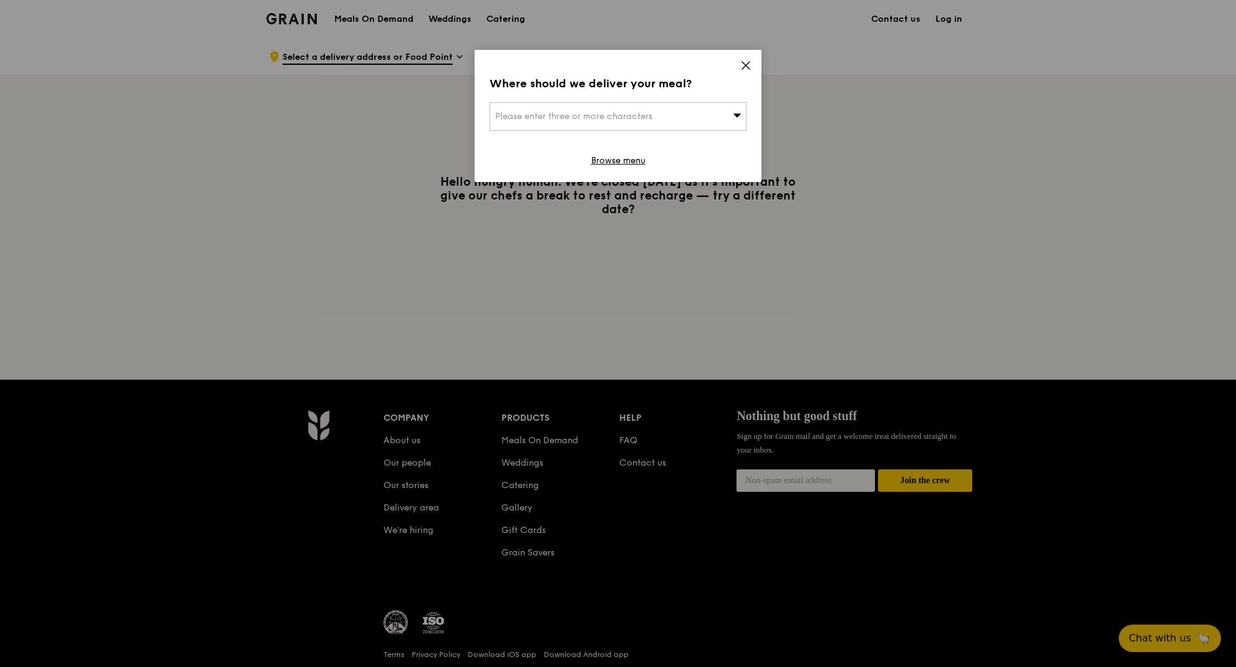
click at [589, 116] on span "Please enter three or more characters" at bounding box center [573, 116] width 157 height 11
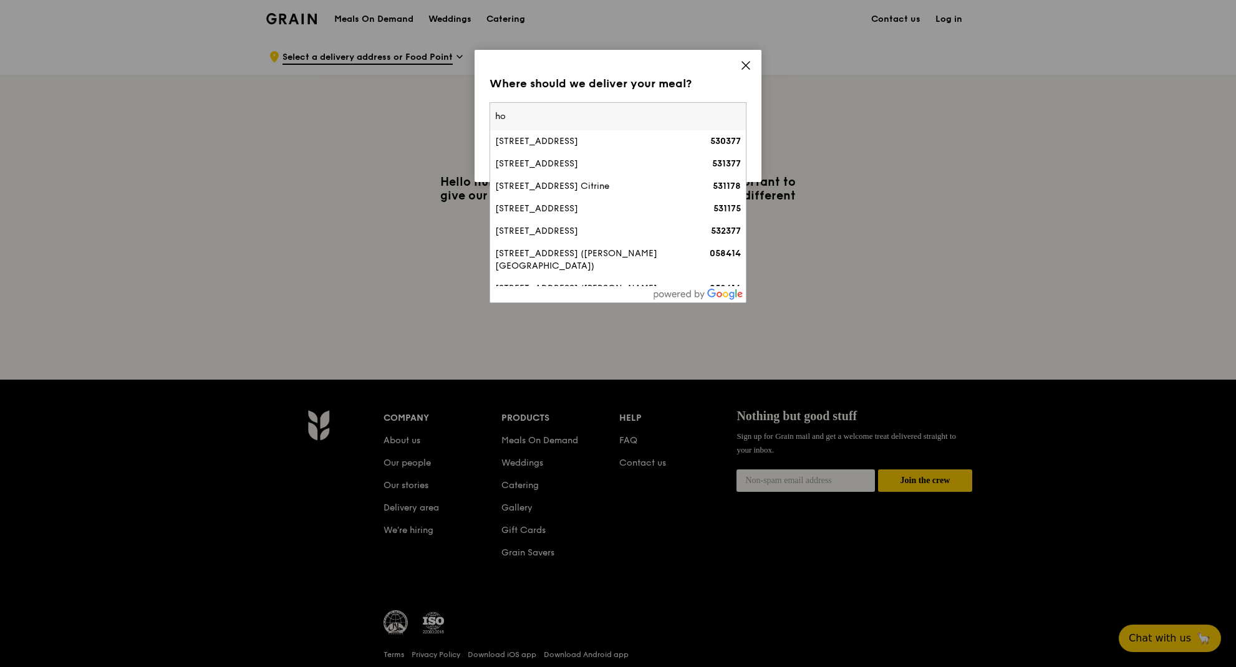
type input "h"
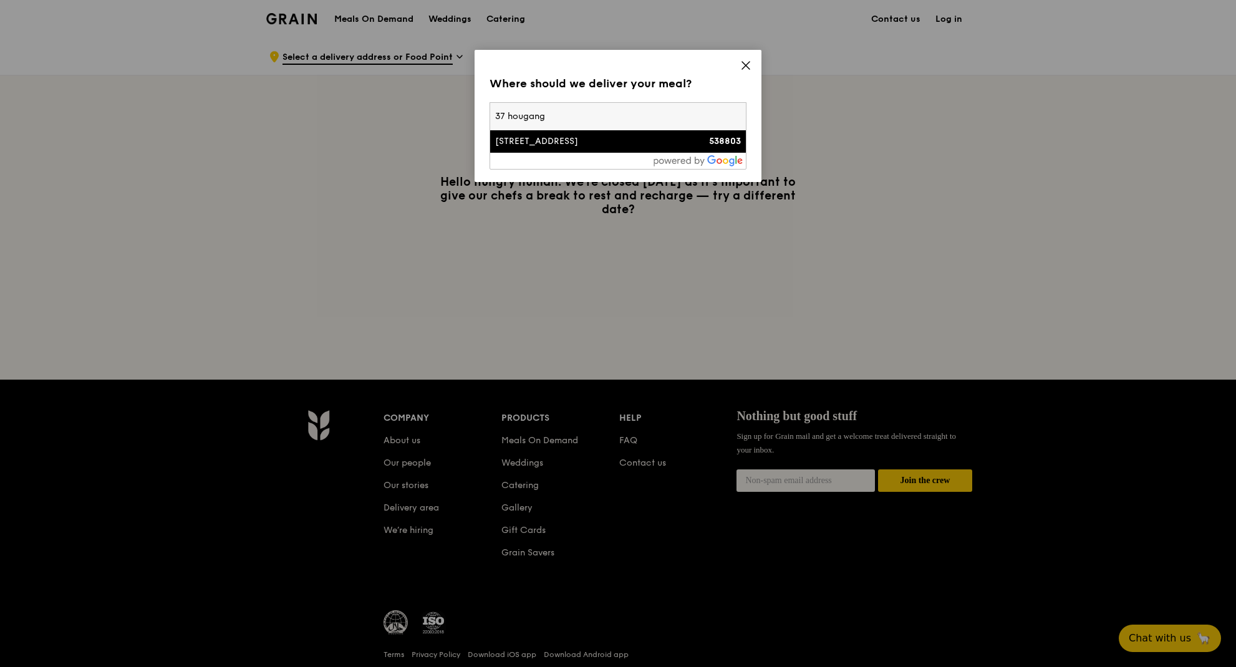
type input "37 hougang"
click at [599, 142] on div "[STREET_ADDRESS]" at bounding box center [587, 141] width 185 height 12
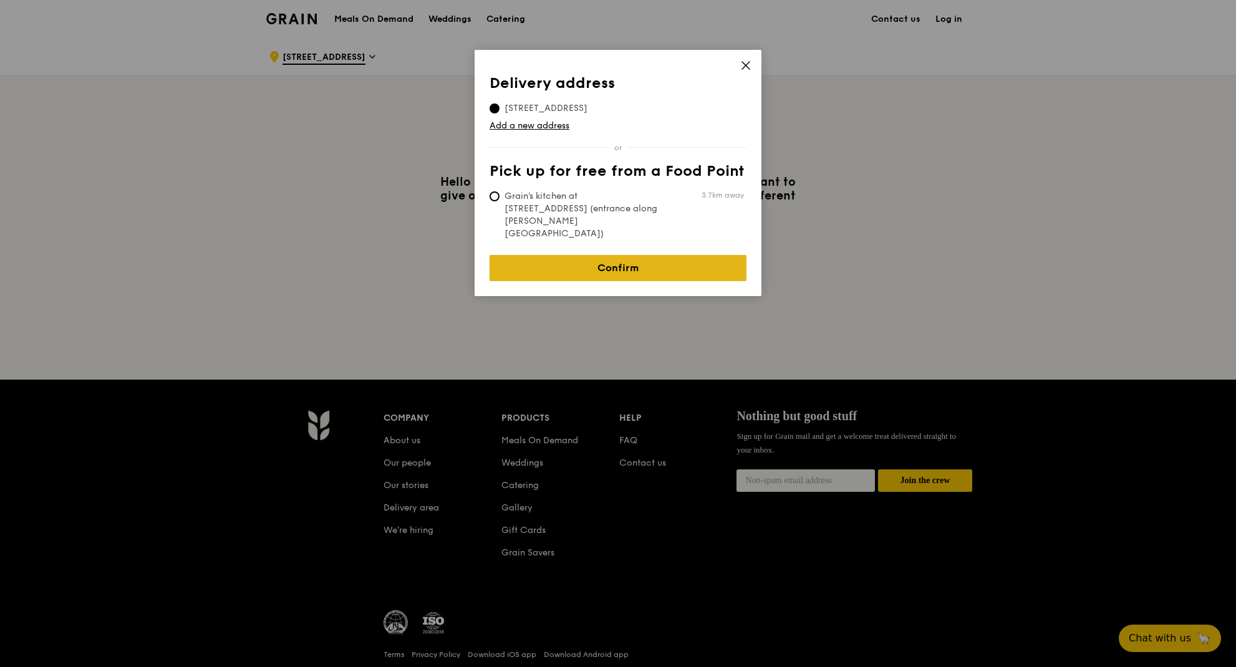
click at [616, 255] on link "Confirm" at bounding box center [618, 268] width 257 height 26
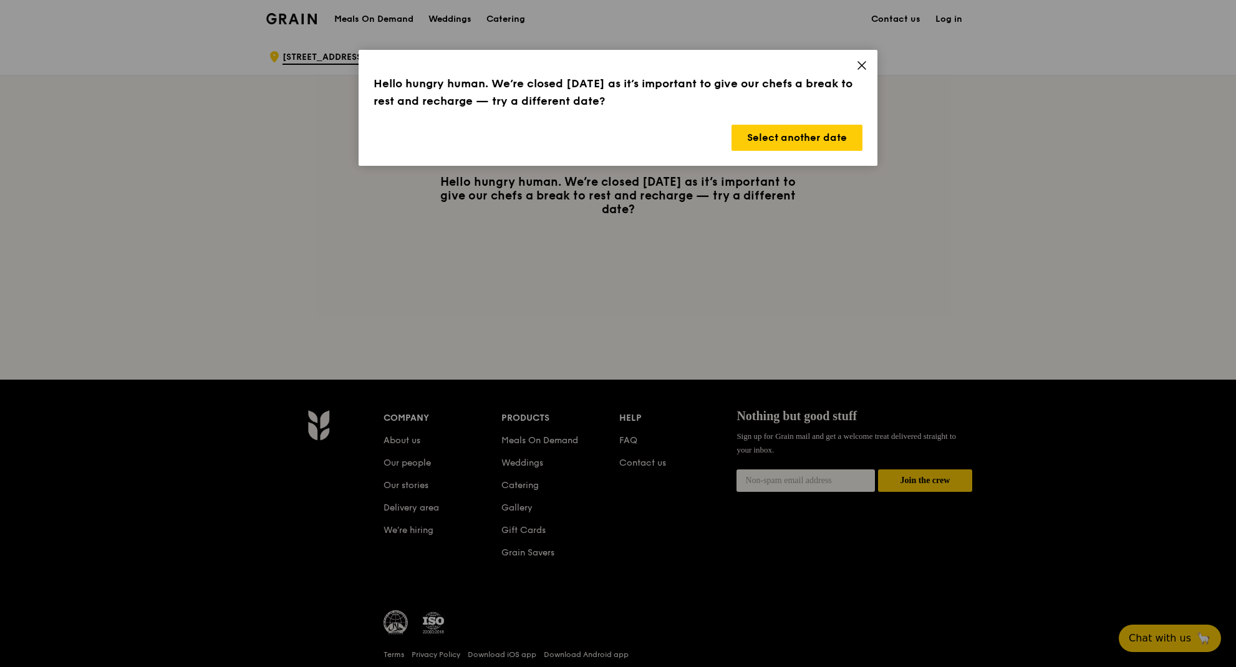
click at [862, 64] on icon at bounding box center [861, 65] width 11 height 11
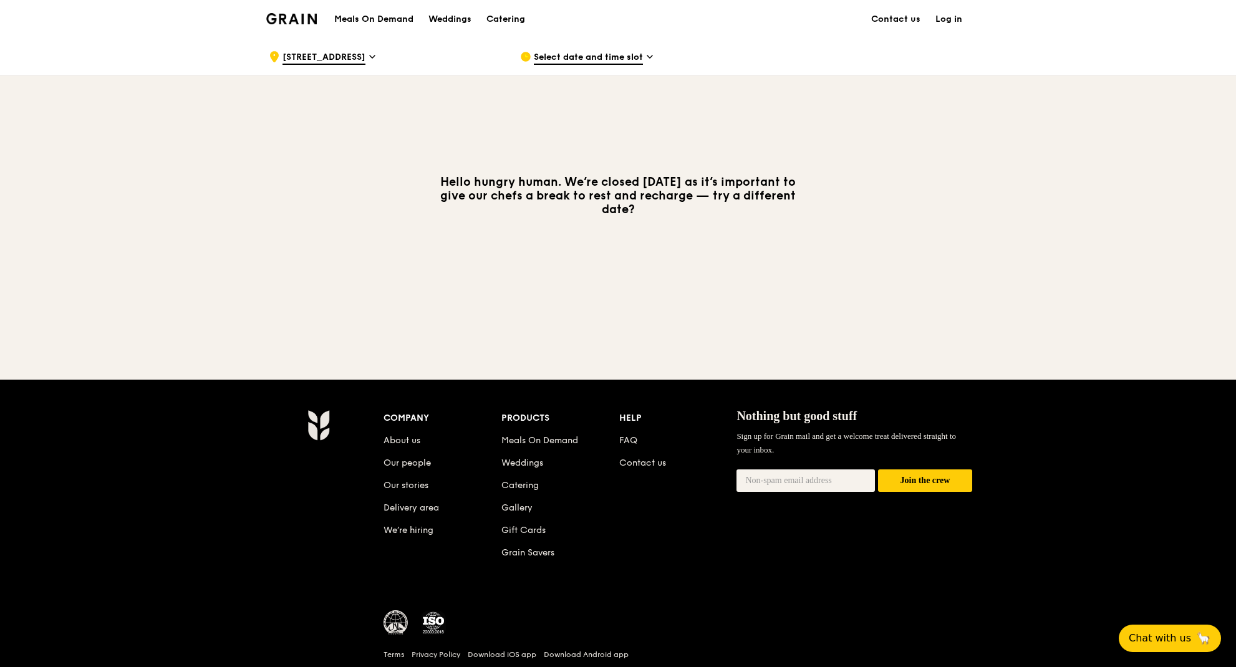
click at [369, 18] on h1 "Meals On Demand" at bounding box center [373, 19] width 79 height 12
click at [374, 17] on h1 "Meals On Demand" at bounding box center [373, 19] width 79 height 12
click at [591, 57] on span "Select date and time slot" at bounding box center [588, 58] width 109 height 14
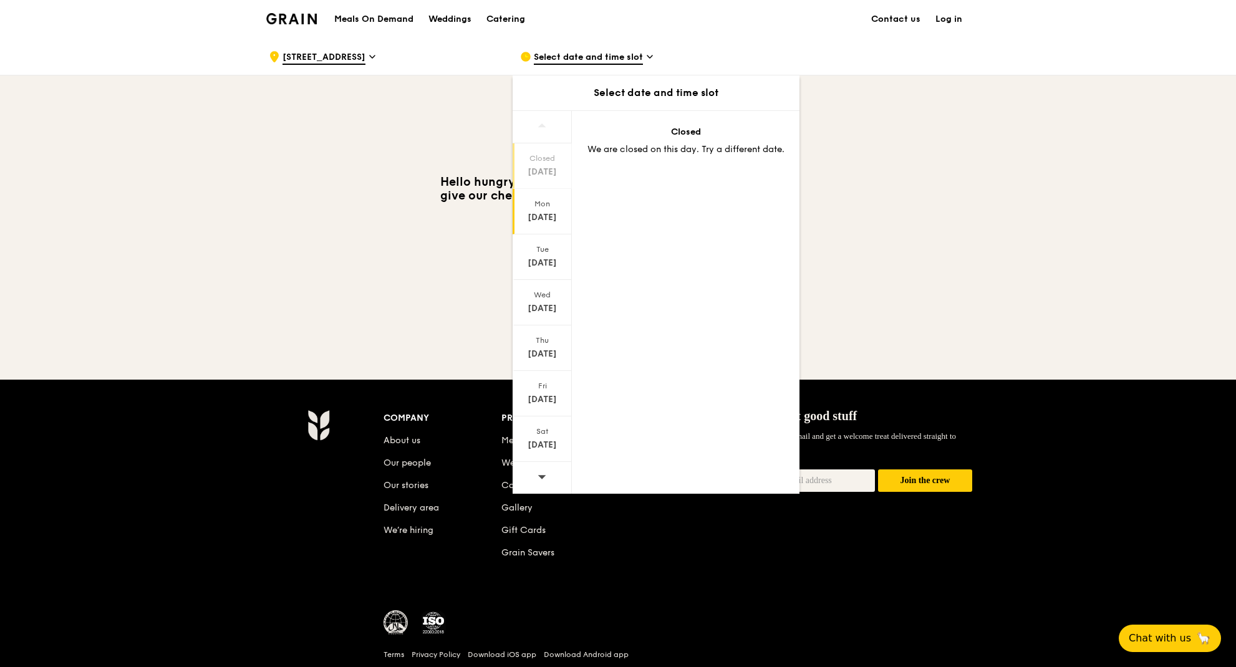
click at [553, 205] on div "Mon" at bounding box center [543, 204] width 56 height 10
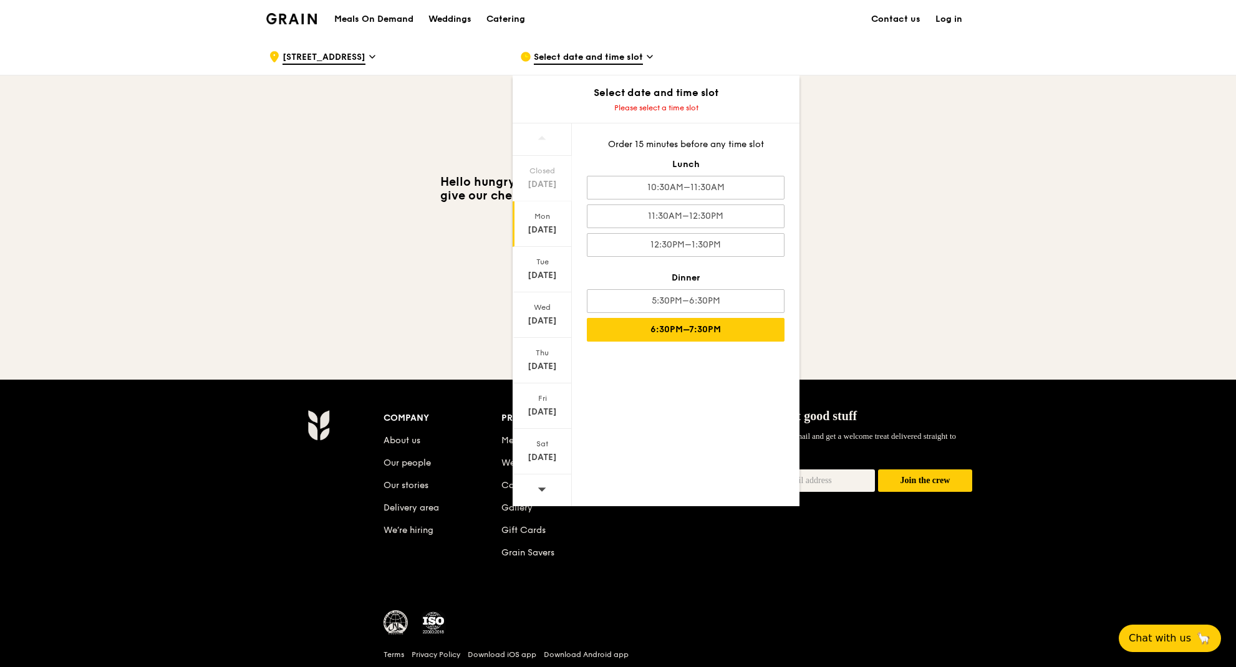
click at [707, 332] on div "6:30PM–7:30PM" at bounding box center [686, 330] width 198 height 24
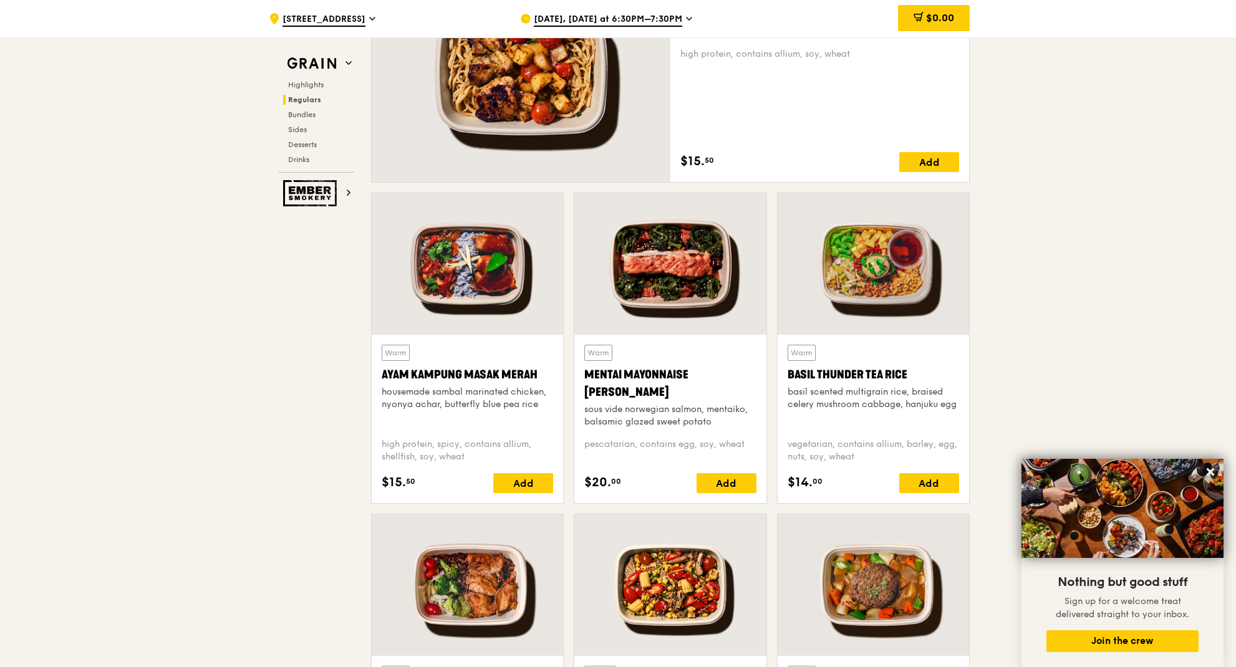
scroll to position [97, 0]
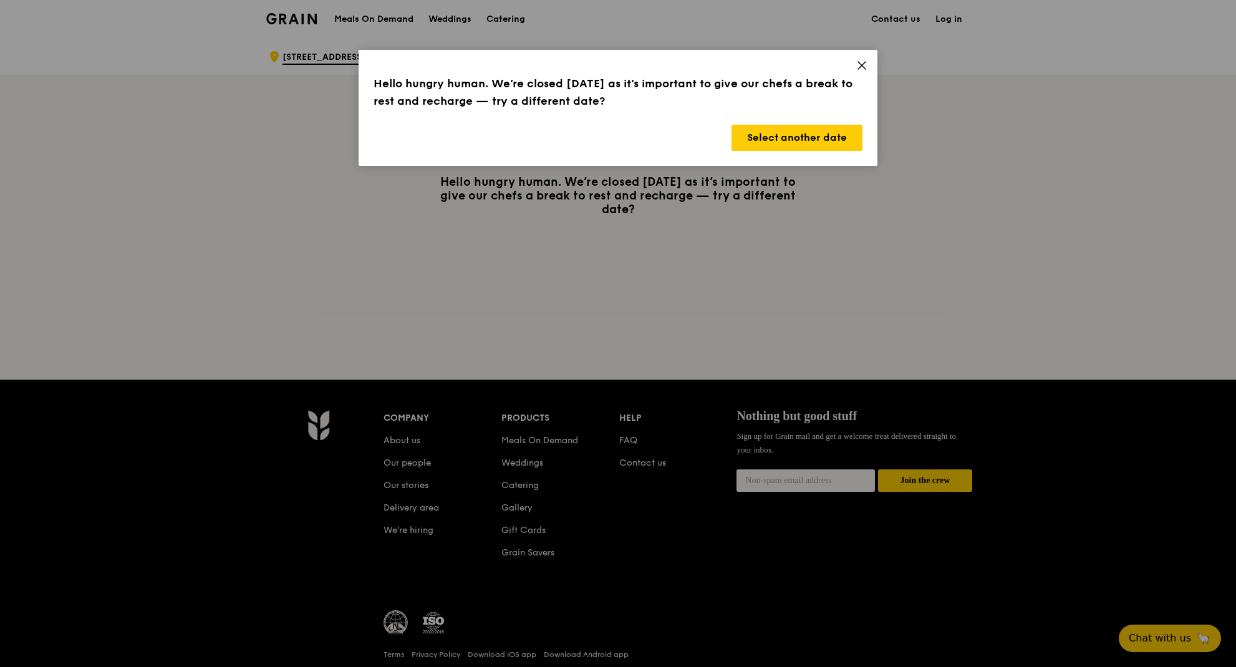
click at [856, 61] on div "Hello hungry human. We’re closed [DATE] as it’s important to give our chefs a b…" at bounding box center [618, 108] width 519 height 116
click at [868, 62] on div "Hello hungry human. We’re closed [DATE] as it’s important to give our chefs a b…" at bounding box center [618, 108] width 519 height 116
click at [857, 71] on span at bounding box center [861, 67] width 11 height 14
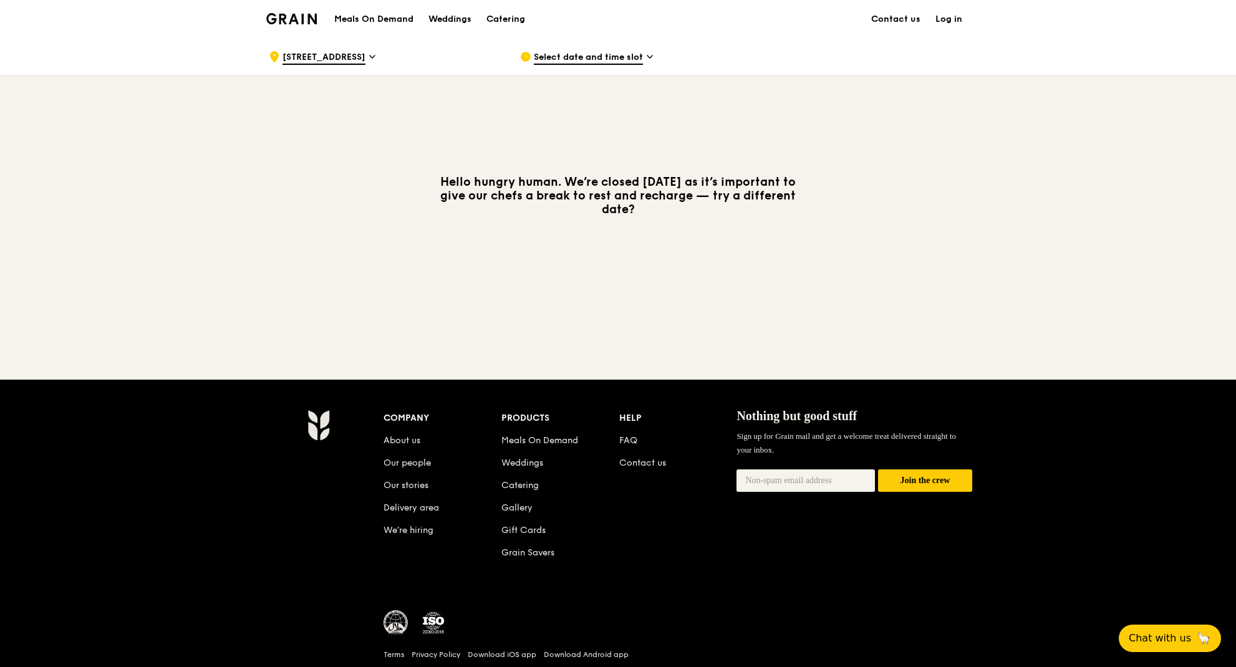
click at [621, 54] on span "Select date and time slot" at bounding box center [588, 58] width 109 height 14
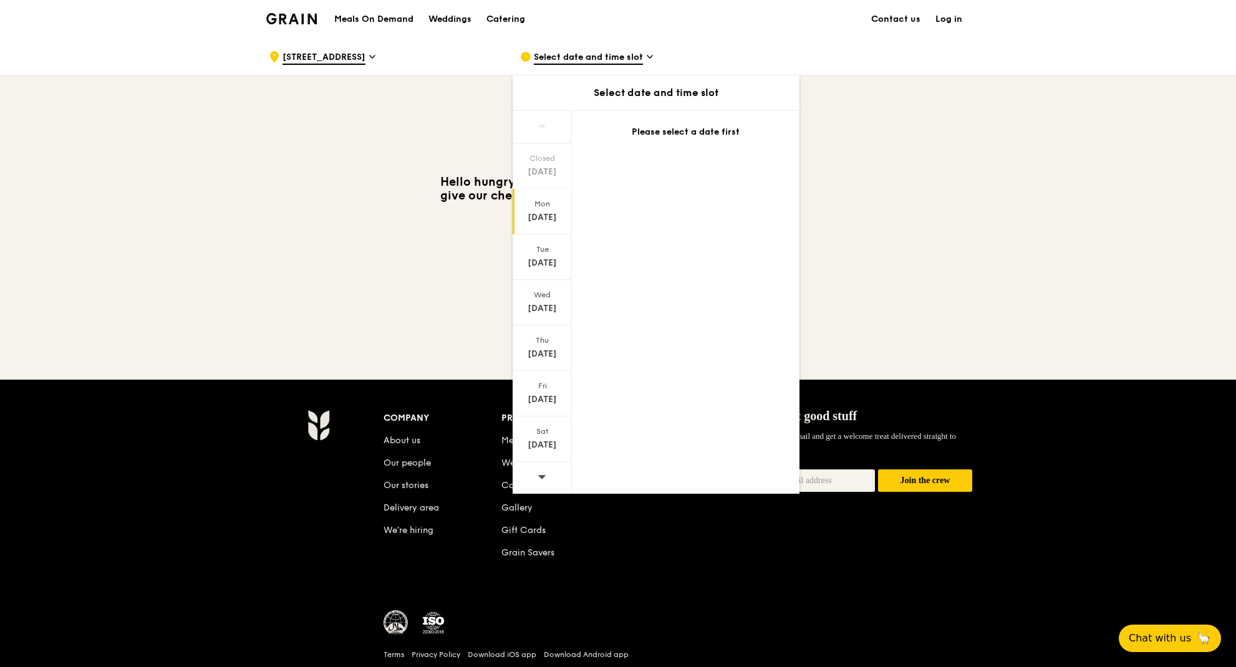
click at [560, 203] on div "Mon" at bounding box center [543, 204] width 56 height 10
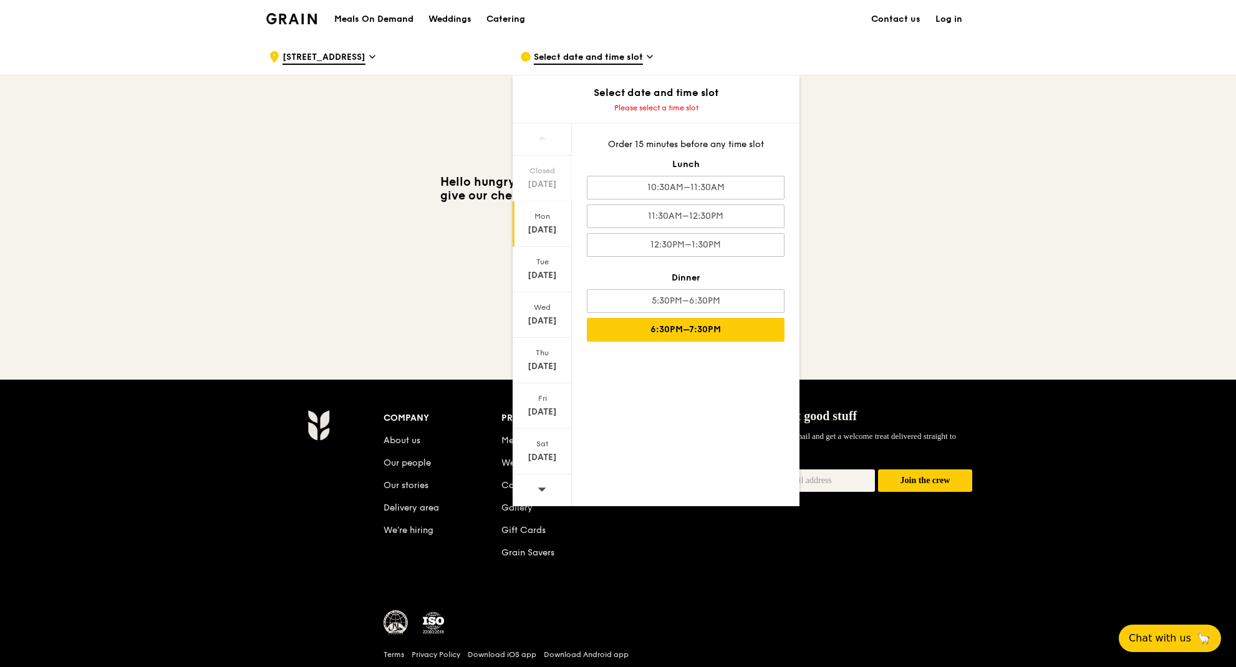
click at [700, 327] on div "6:30PM–7:30PM" at bounding box center [686, 330] width 198 height 24
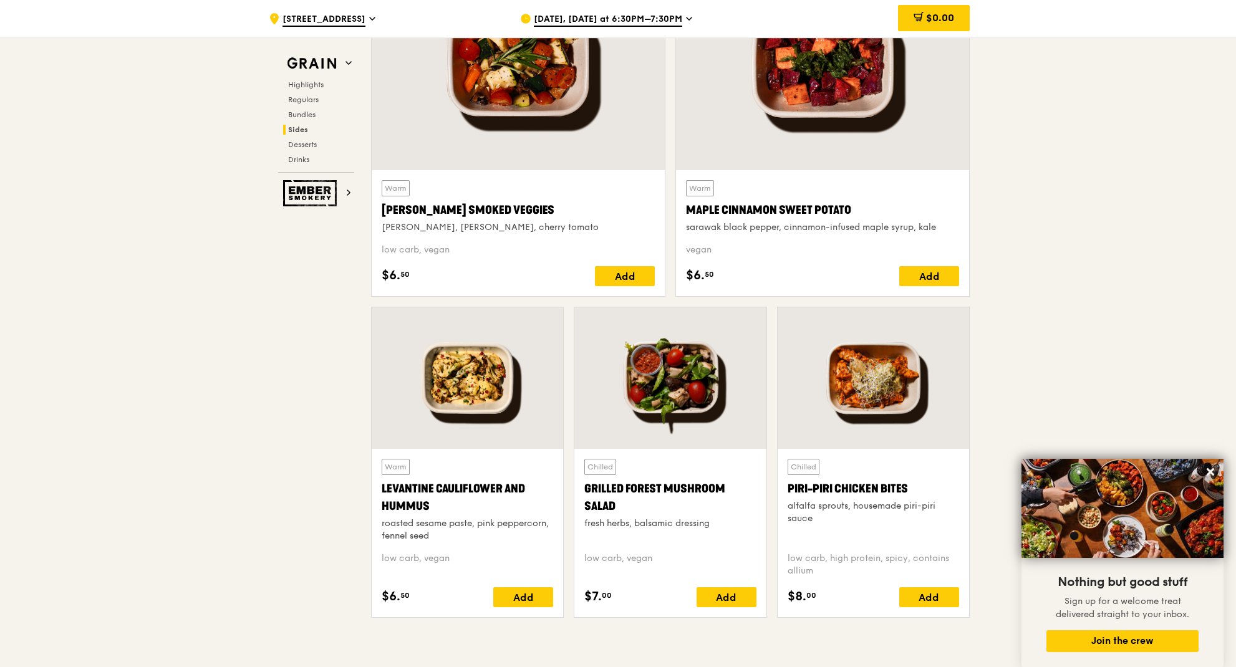
scroll to position [4016, 0]
